Goal: Find specific page/section: Find specific page/section

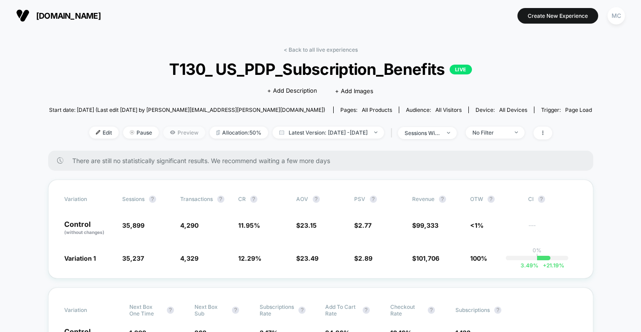
click at [172, 132] on span "Preview" at bounding box center [184, 133] width 42 height 12
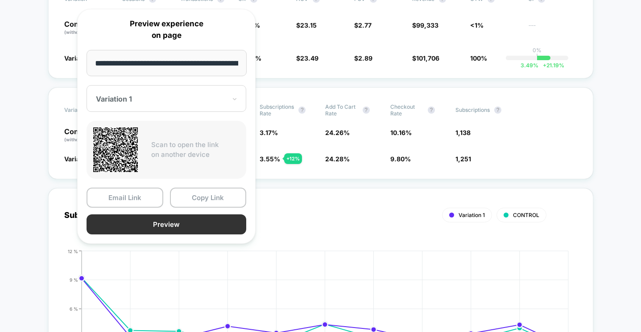
click at [179, 228] on button "Preview" at bounding box center [167, 225] width 160 height 20
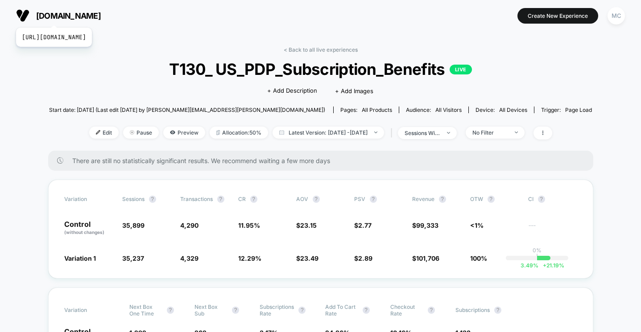
click at [74, 17] on span "[DOMAIN_NAME]" at bounding box center [68, 15] width 65 height 9
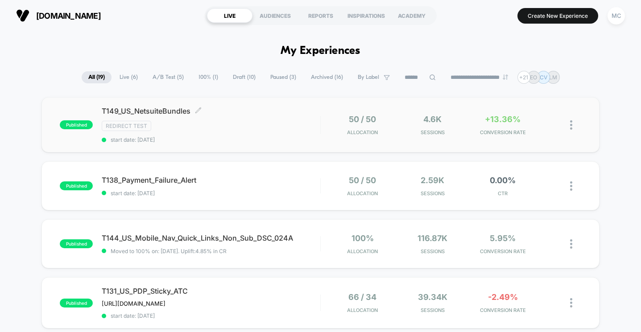
click at [286, 116] on div "T149_US_NetsuiteBundles Click to edit experience details Click to edit experien…" at bounding box center [211, 125] width 218 height 37
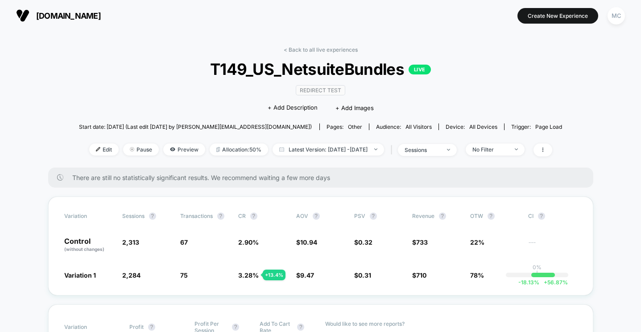
click at [166, 97] on div "< Back to all live experiences T149_US_NetsuiteBundles LIVE Redirect Test Click…" at bounding box center [321, 106] width 484 height 121
click at [519, 73] on span "T149_US_NetsuiteBundles LIVE" at bounding box center [320, 69] width 435 height 19
